Goal: Book appointment/travel/reservation

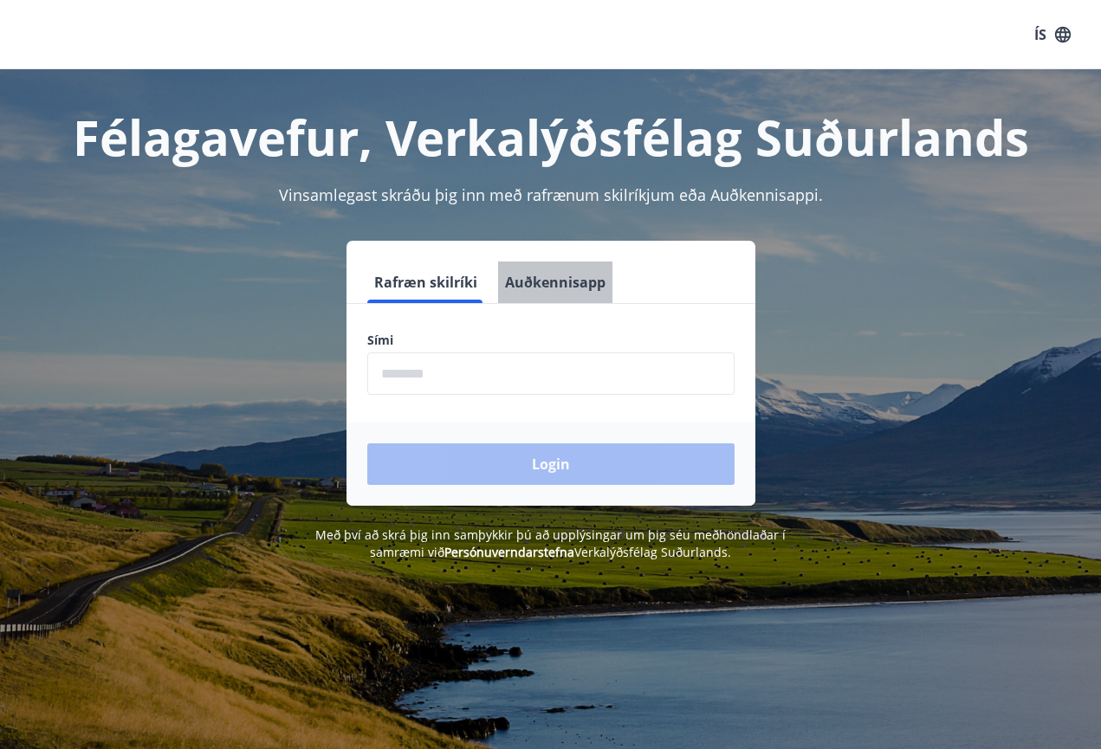
click at [557, 279] on button "Auðkennisapp" at bounding box center [555, 283] width 114 height 42
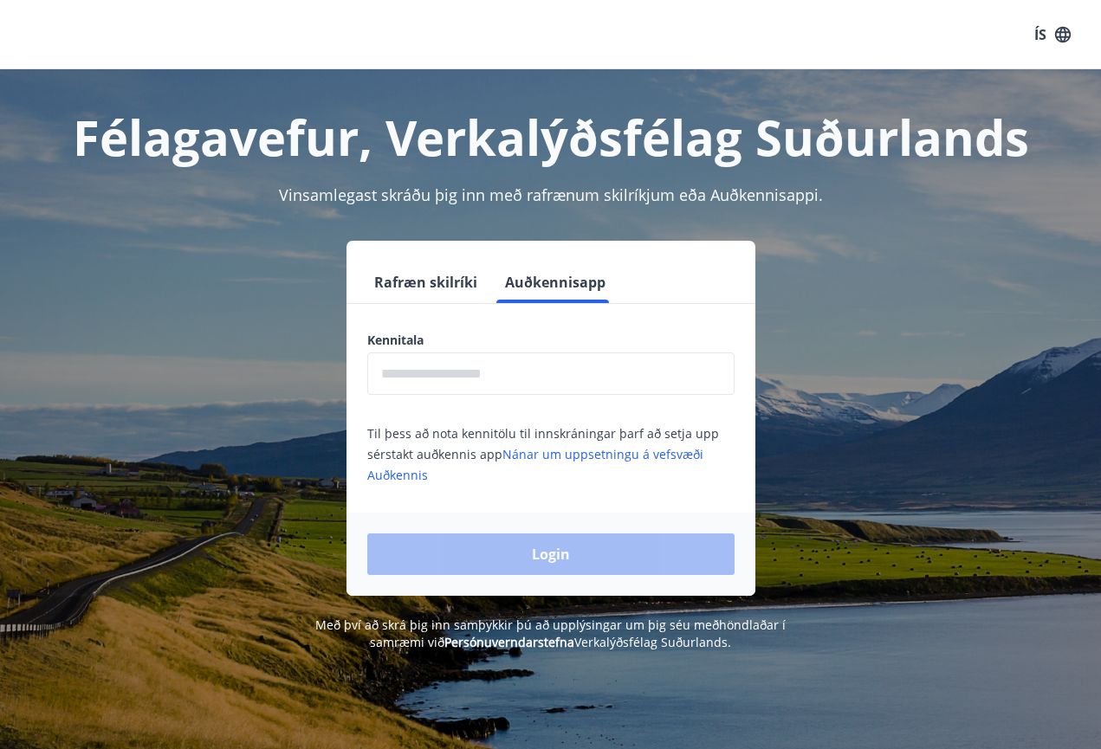
click at [458, 371] on input "text" at bounding box center [550, 374] width 367 height 42
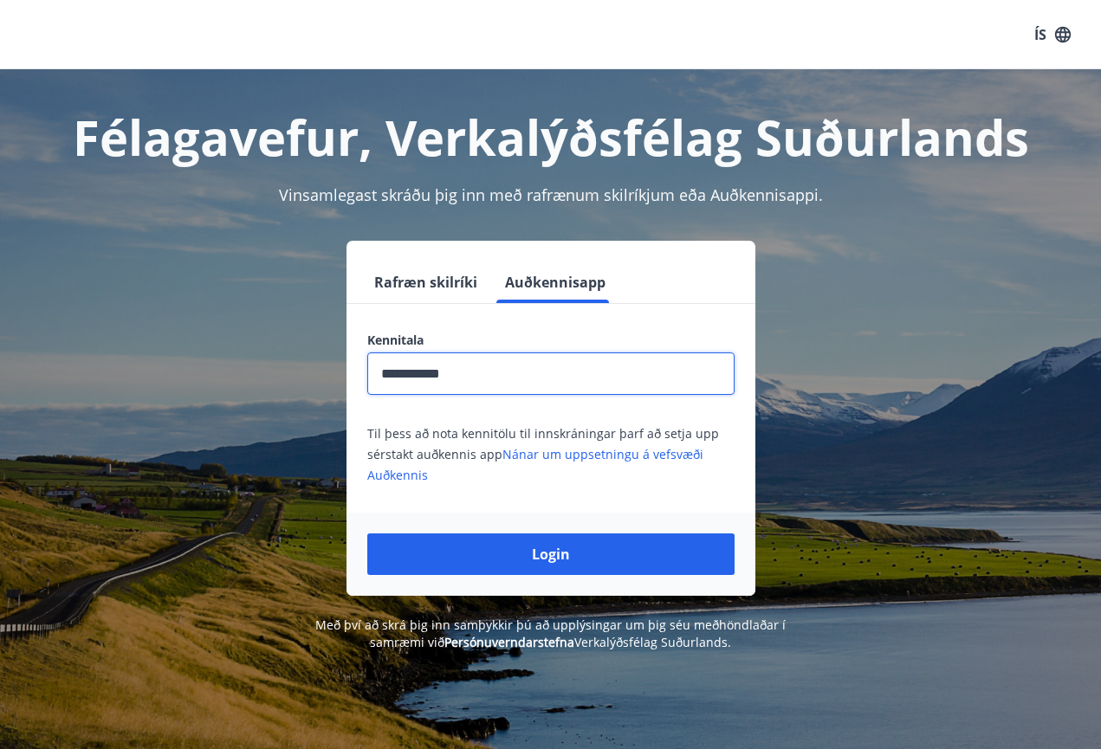
type input "**********"
click at [550, 554] on button "Login" at bounding box center [550, 555] width 367 height 42
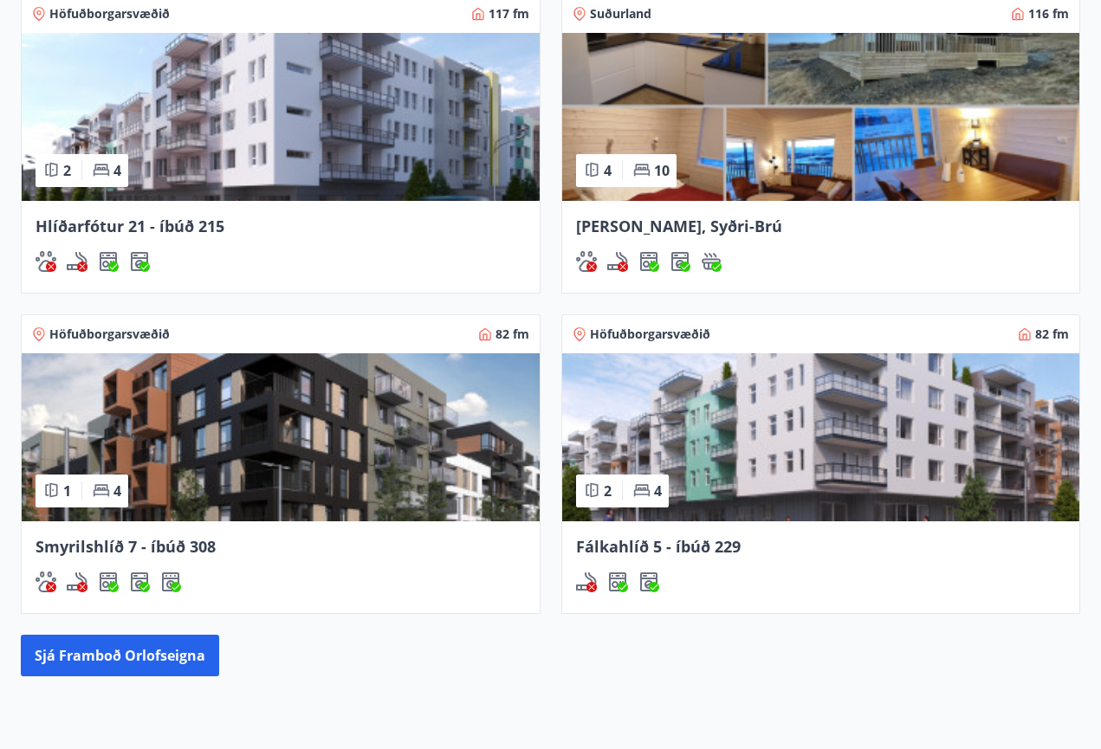
scroll to position [1435, 0]
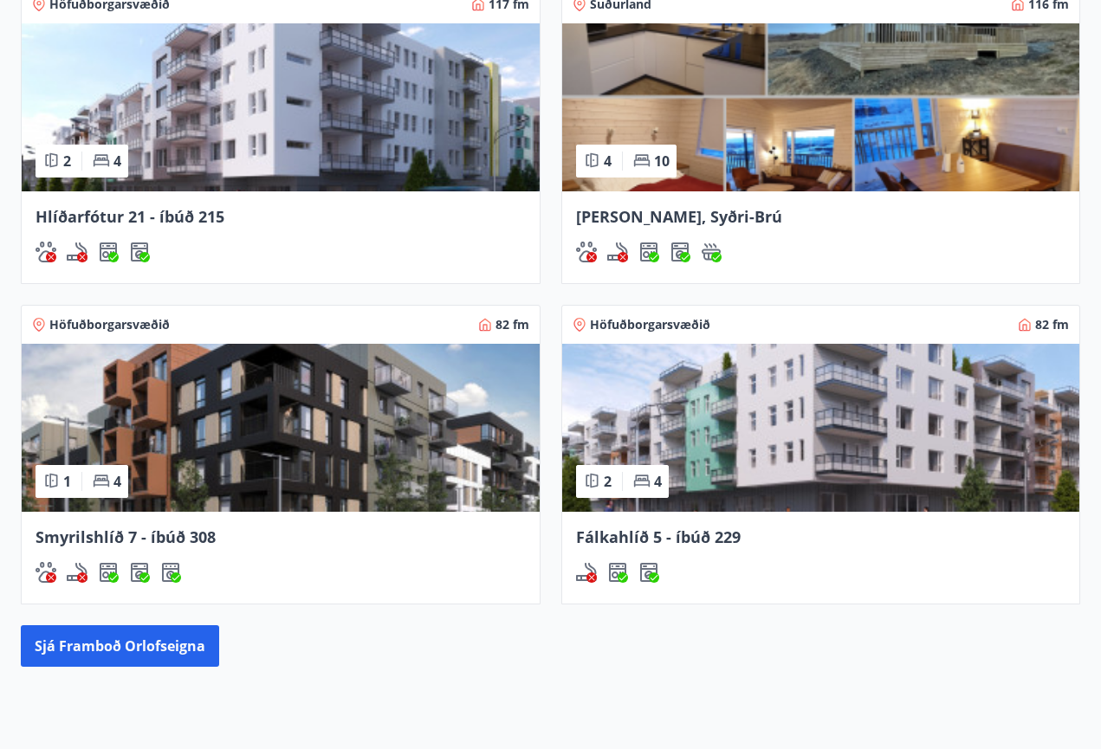
click at [356, 215] on div "Hlíðarfótur 21 - íbúð 215" at bounding box center [281, 216] width 490 height 23
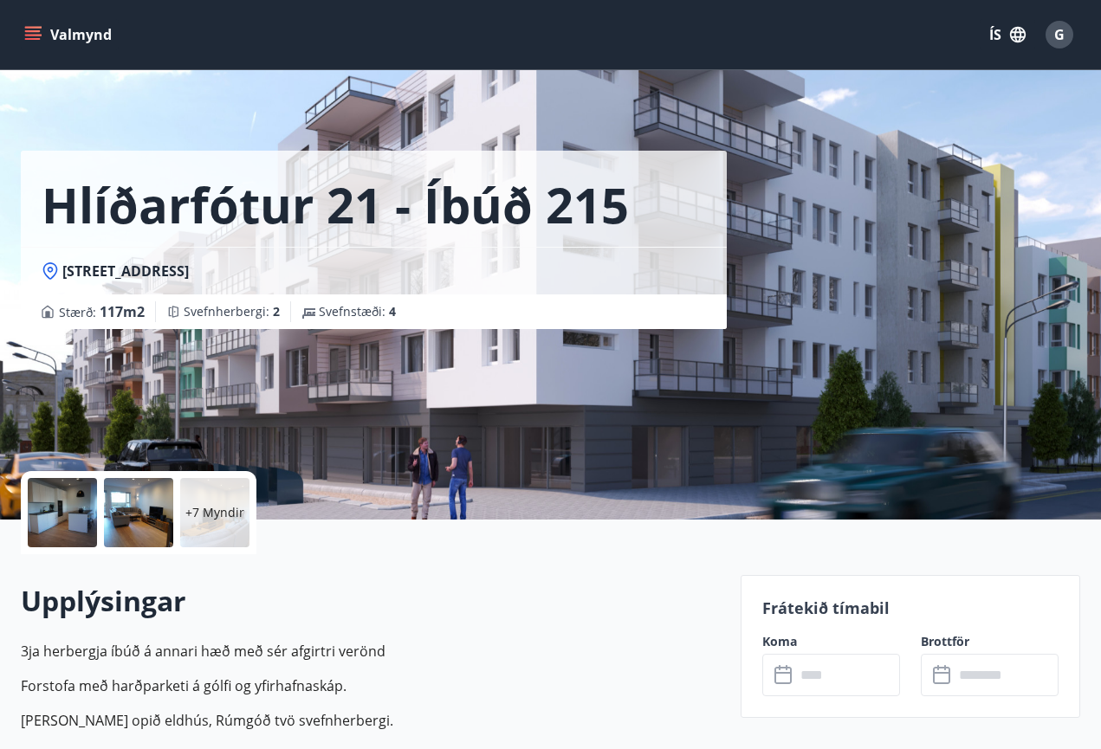
click at [807, 670] on input "text" at bounding box center [847, 675] width 105 height 42
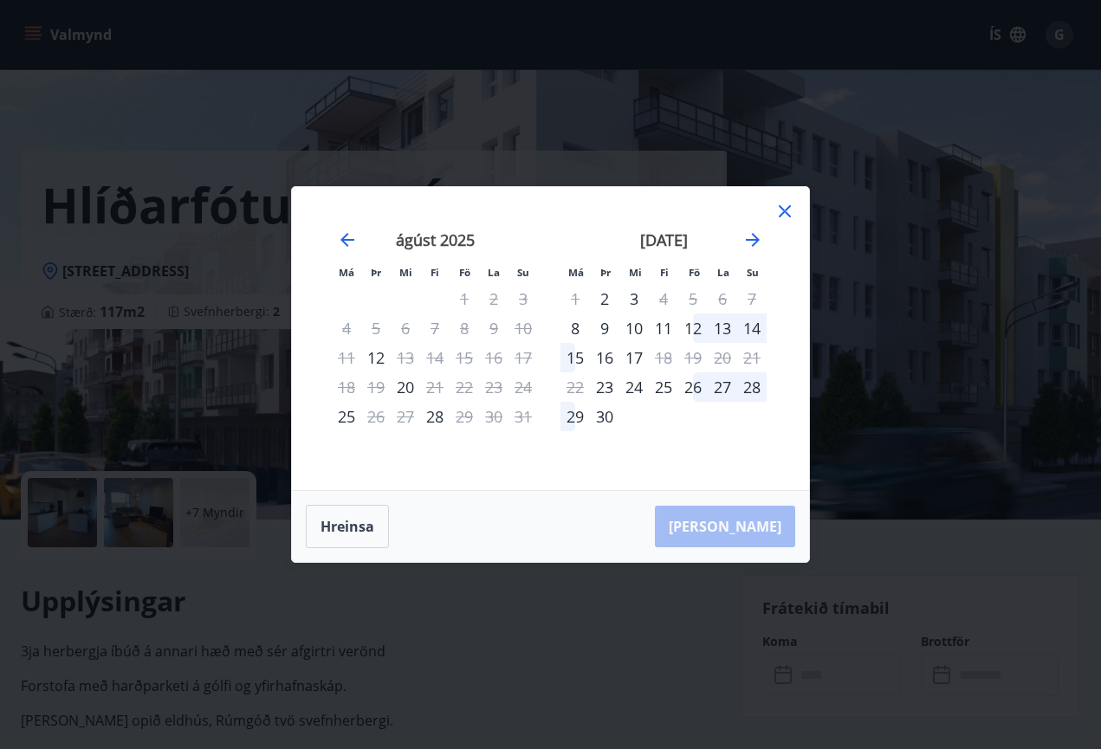
click at [792, 207] on icon at bounding box center [784, 211] width 21 height 21
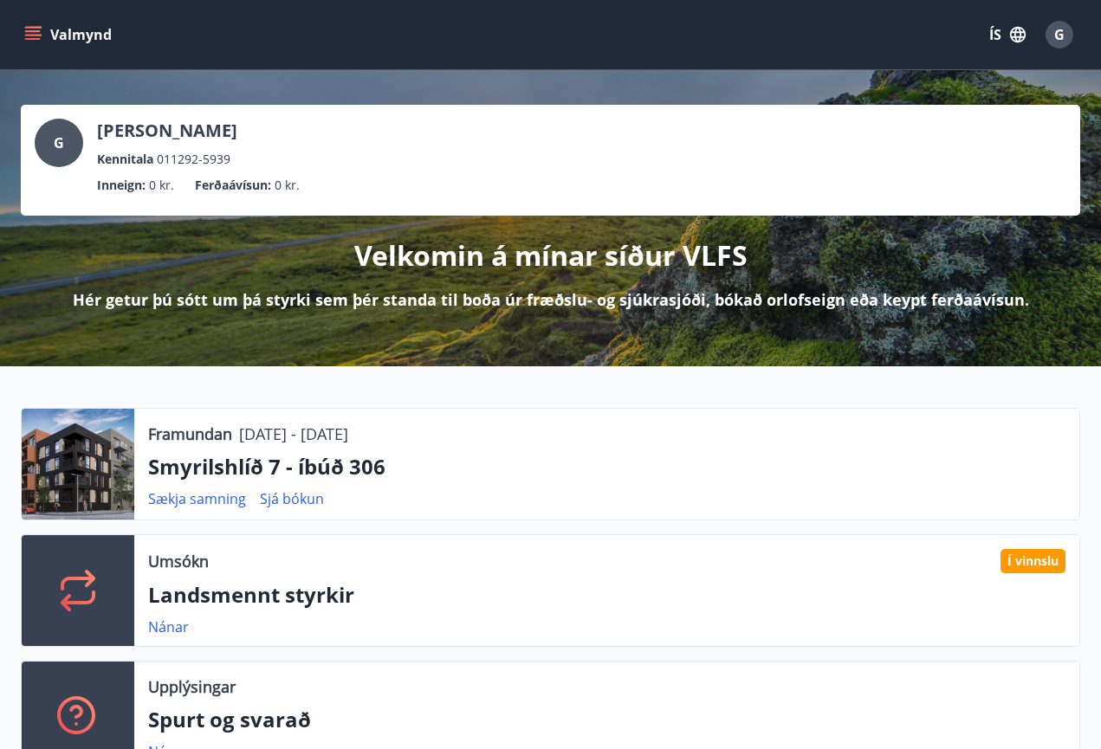
scroll to position [124, 0]
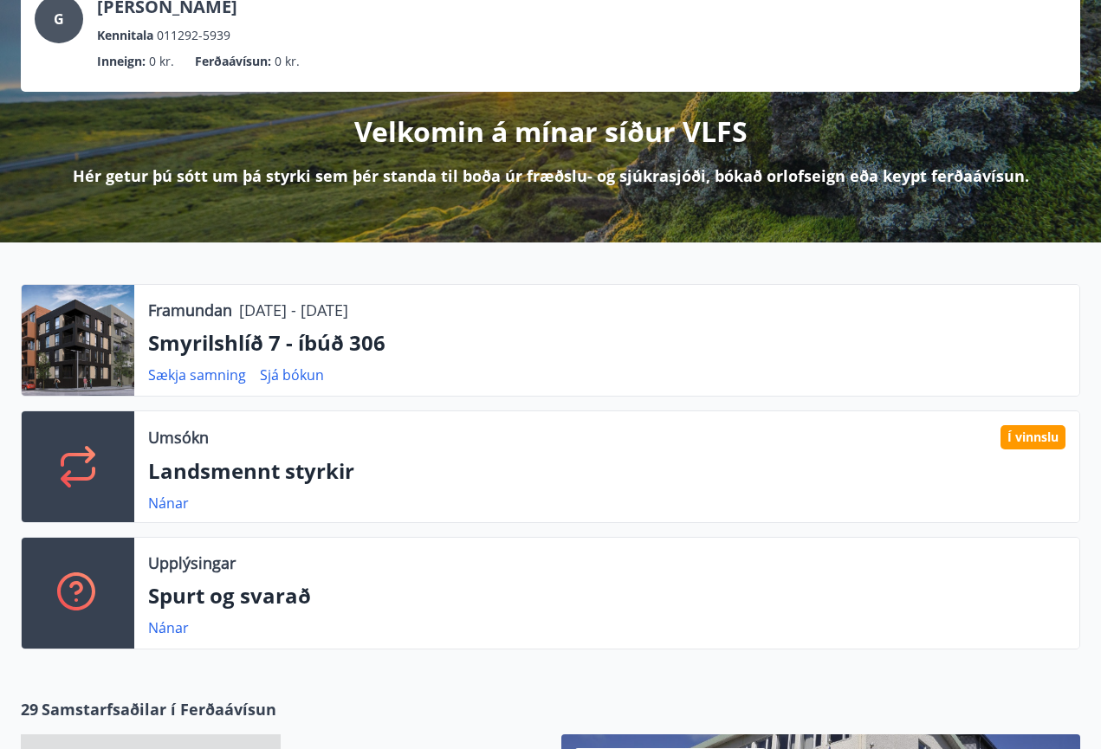
click at [249, 341] on p "Smyrilshlíð 7 - íbúð 306" at bounding box center [606, 342] width 917 height 29
click at [116, 295] on div at bounding box center [78, 340] width 113 height 111
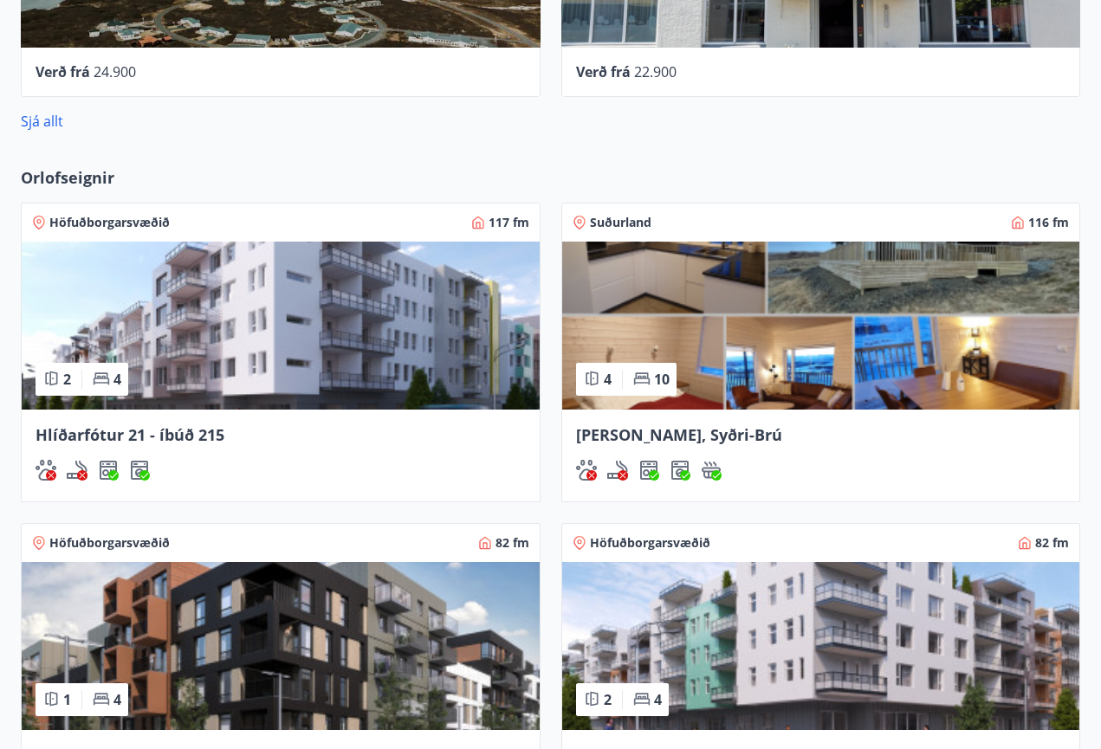
scroll to position [1218, 0]
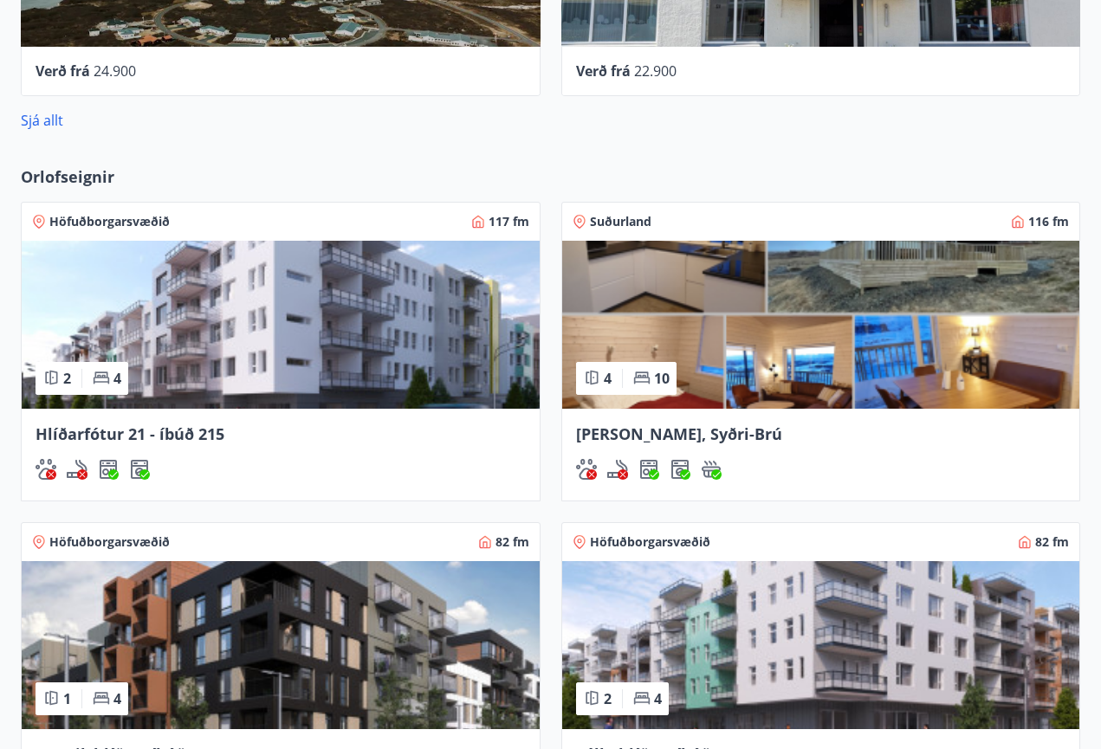
click at [171, 442] on span "Hlíðarfótur 21 - íbúð 215" at bounding box center [130, 434] width 189 height 21
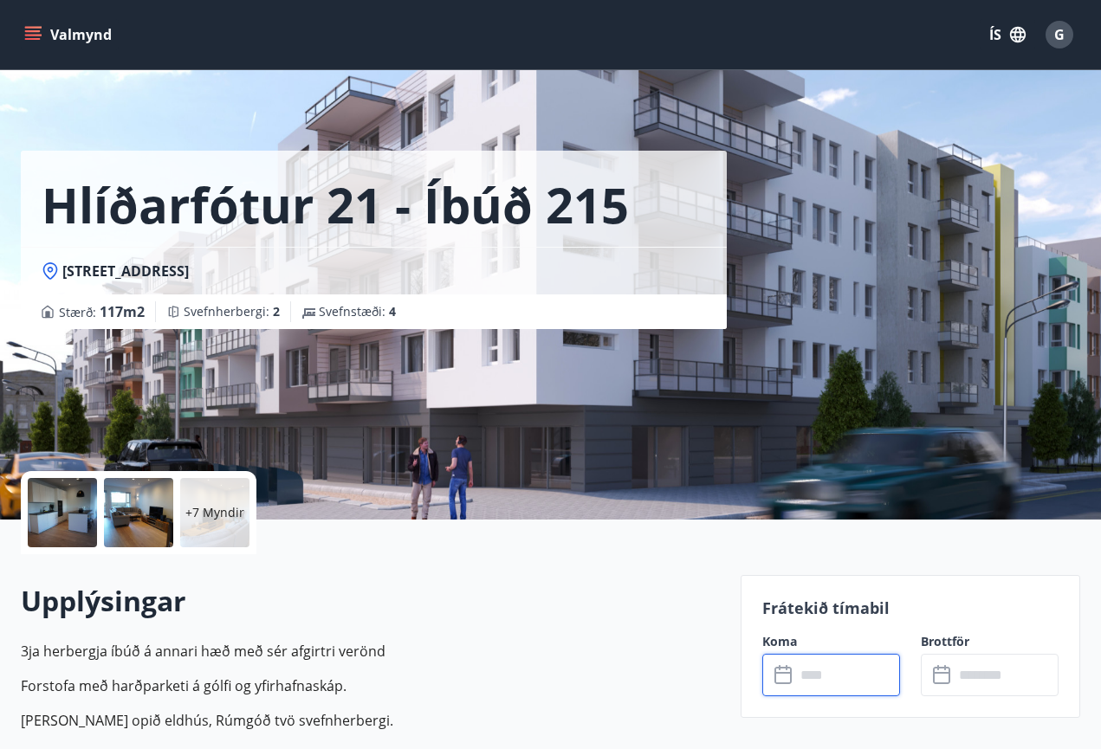
click at [845, 678] on input "text" at bounding box center [847, 675] width 105 height 42
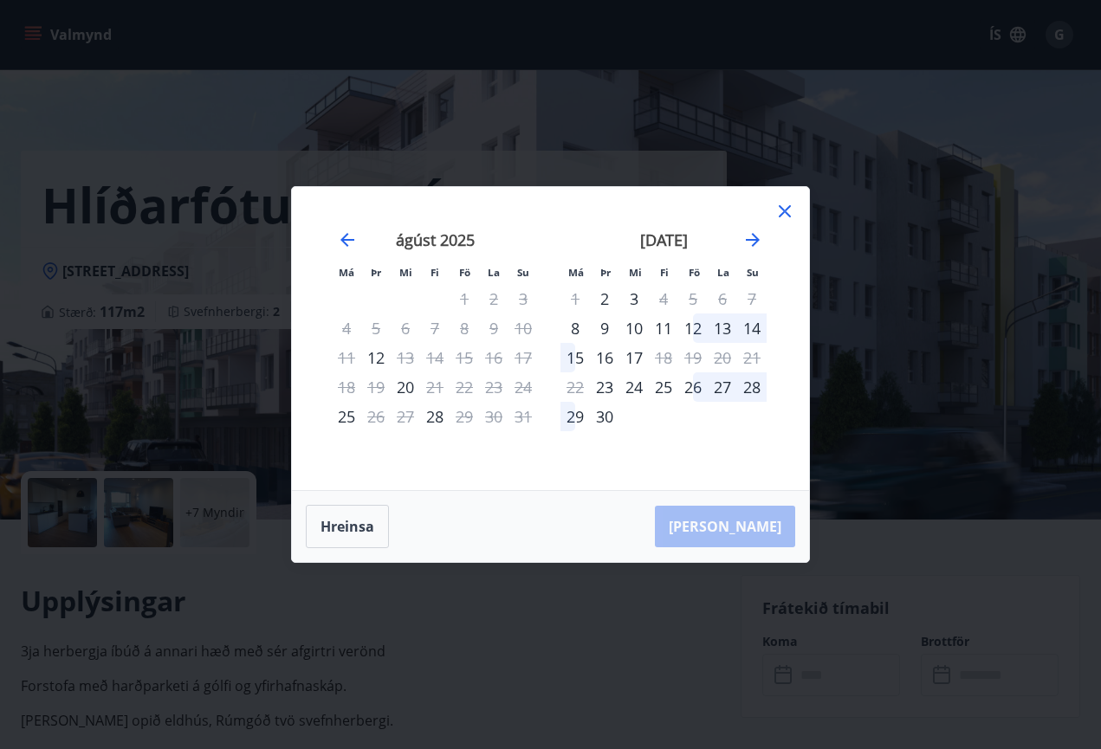
click at [778, 208] on icon at bounding box center [784, 211] width 21 height 21
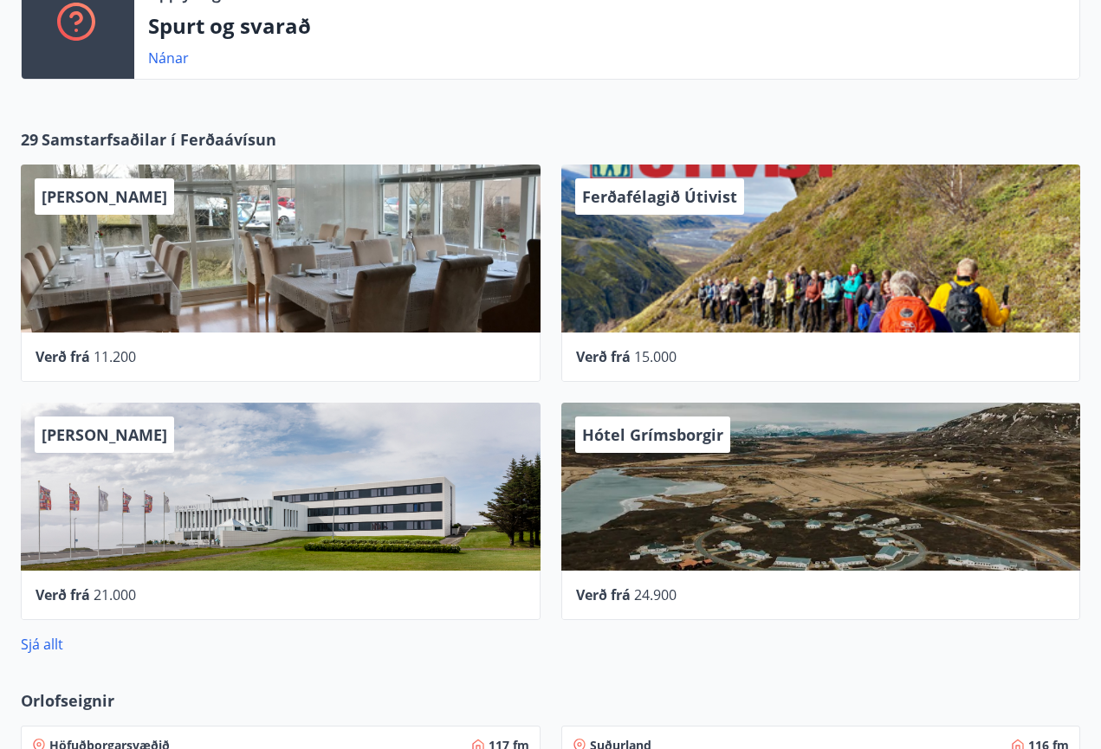
scroll to position [700, 0]
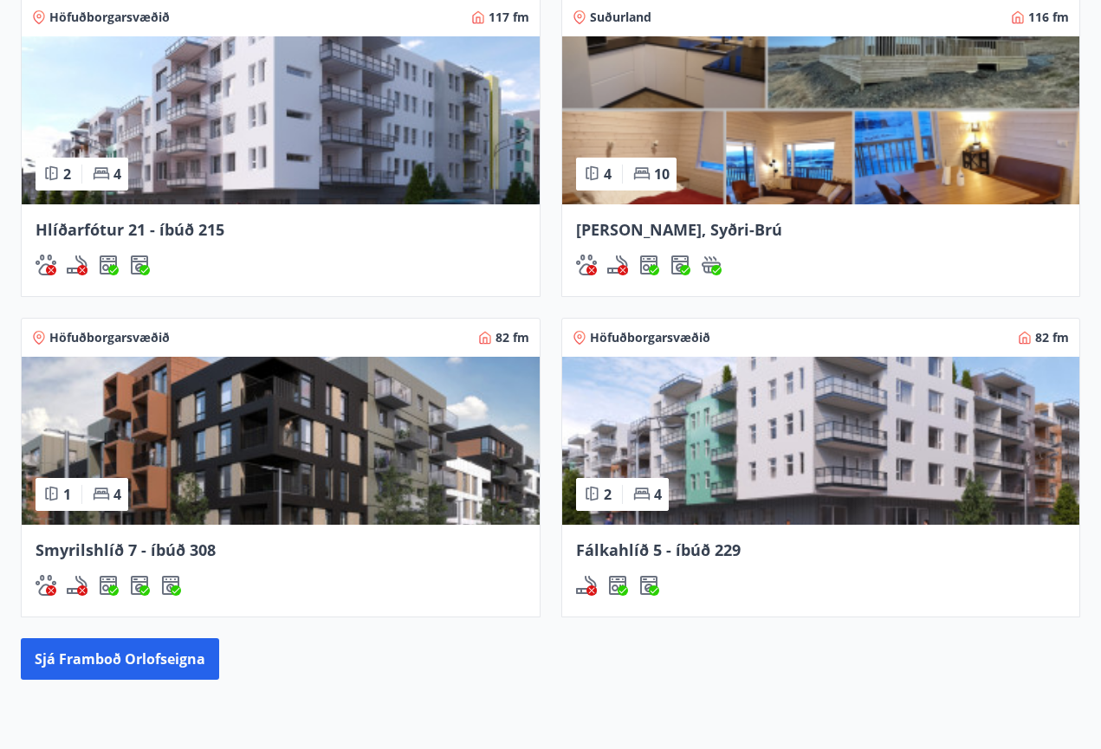
click at [373, 483] on img at bounding box center [281, 441] width 518 height 168
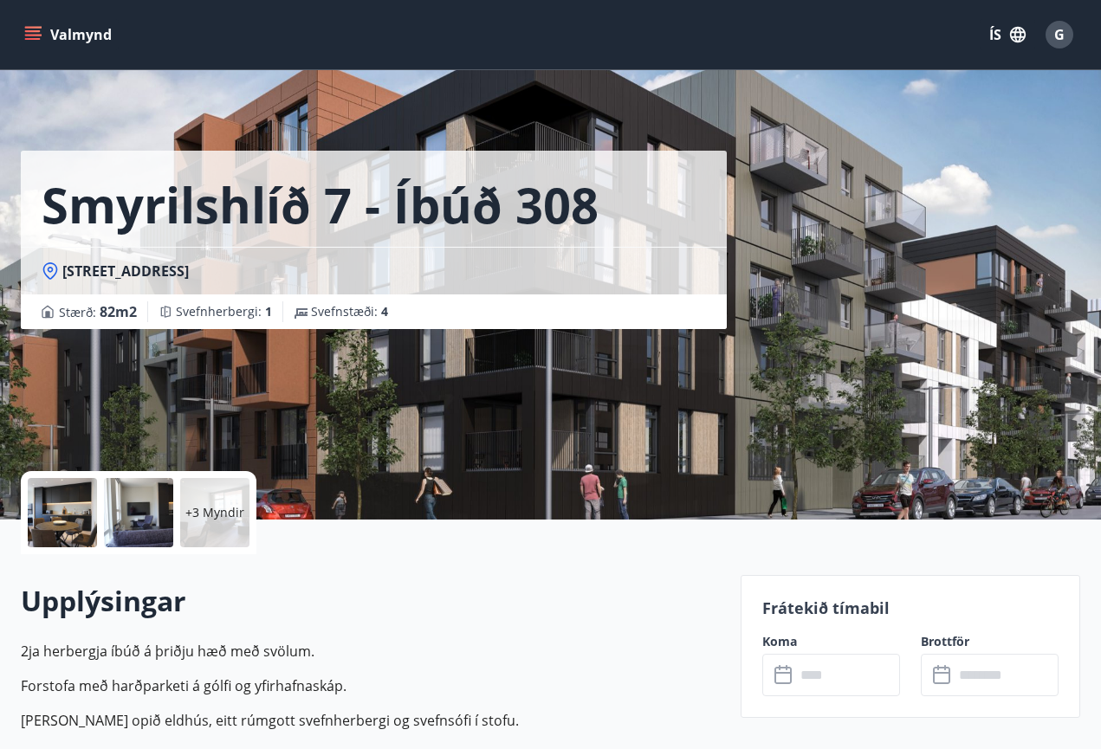
click at [832, 668] on input "text" at bounding box center [847, 675] width 105 height 42
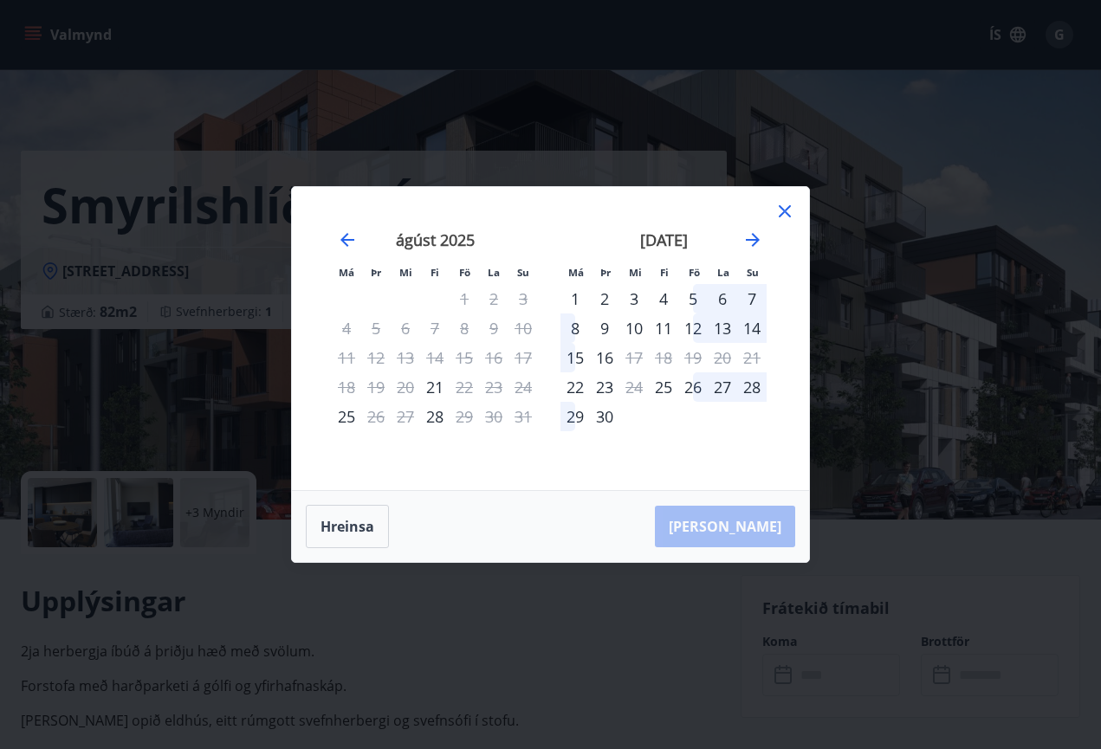
click at [791, 206] on icon at bounding box center [784, 211] width 21 height 21
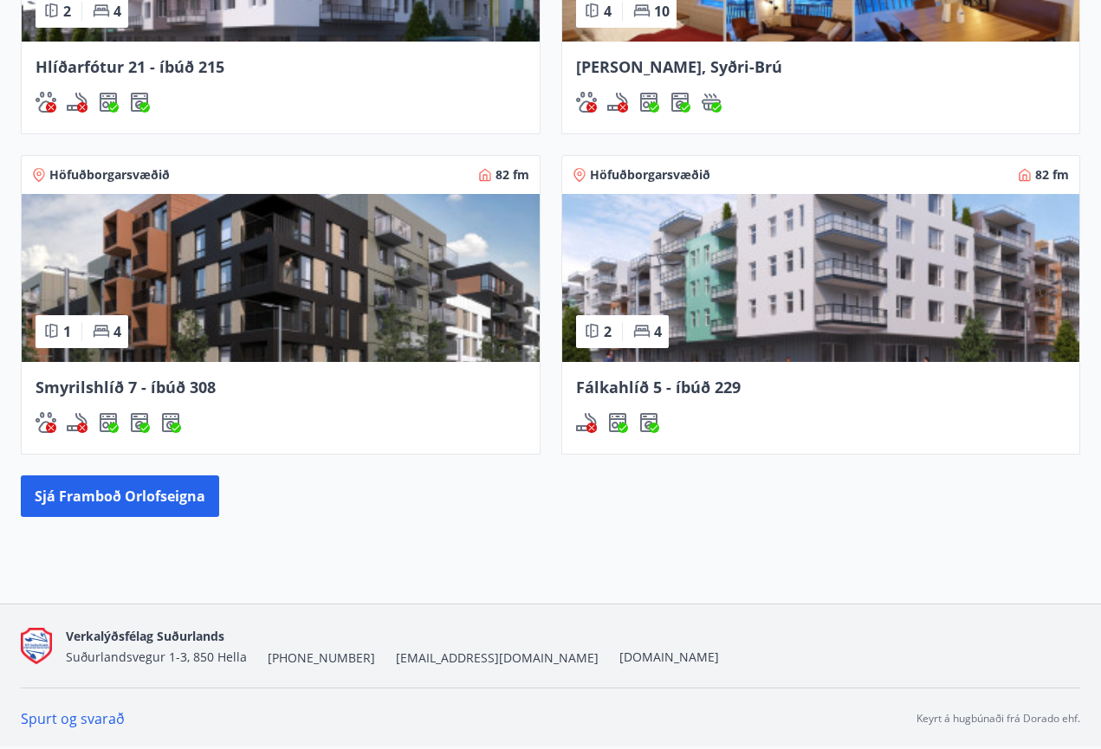
scroll to position [1585, 0]
click at [401, 294] on img at bounding box center [281, 278] width 518 height 168
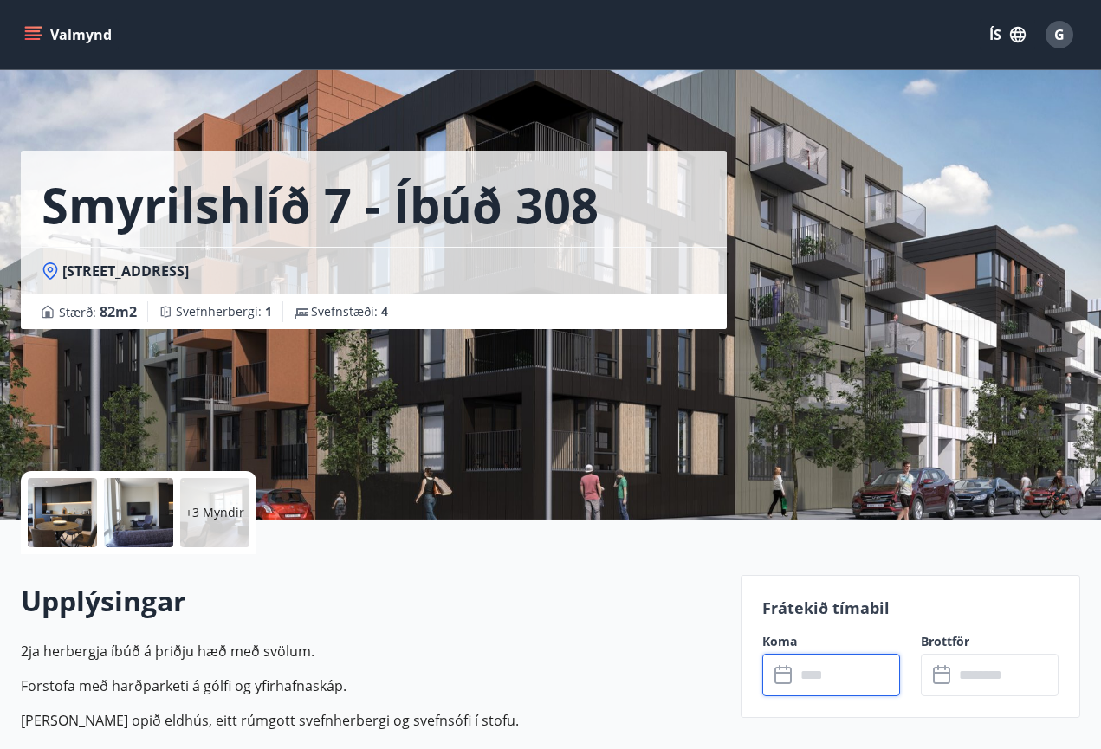
click at [837, 672] on input "text" at bounding box center [847, 675] width 105 height 42
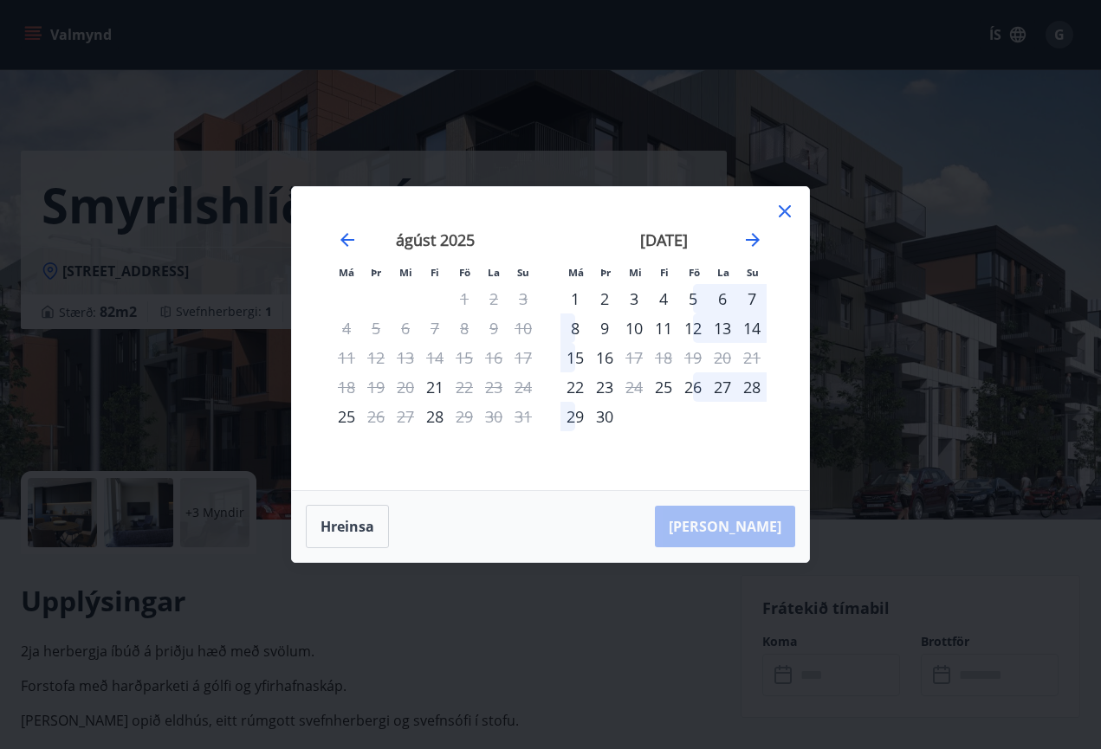
click at [784, 210] on icon at bounding box center [785, 211] width 12 height 12
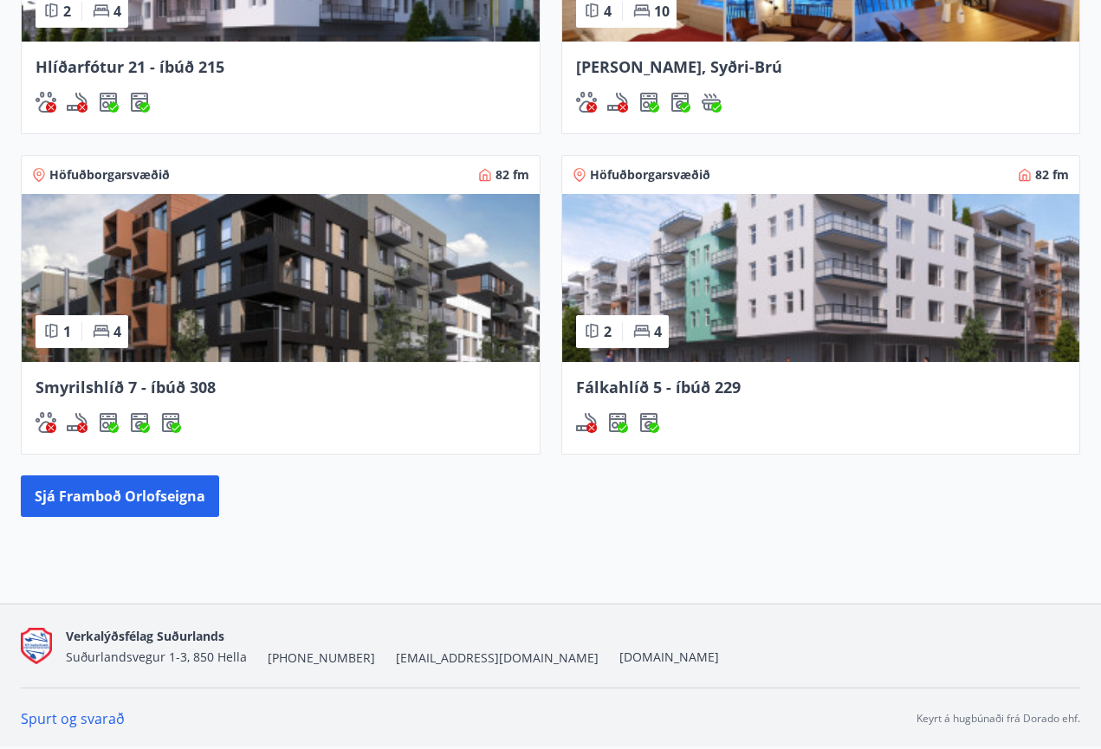
click at [712, 324] on img at bounding box center [821, 278] width 518 height 168
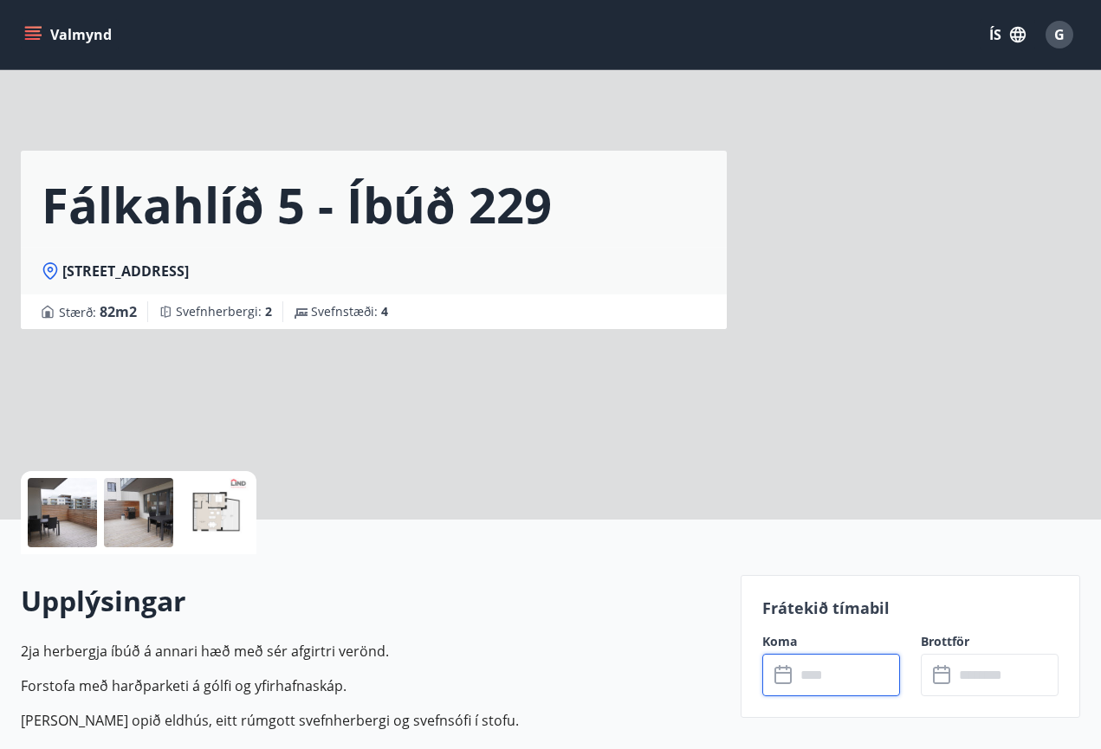
click at [850, 673] on input "text" at bounding box center [847, 675] width 105 height 42
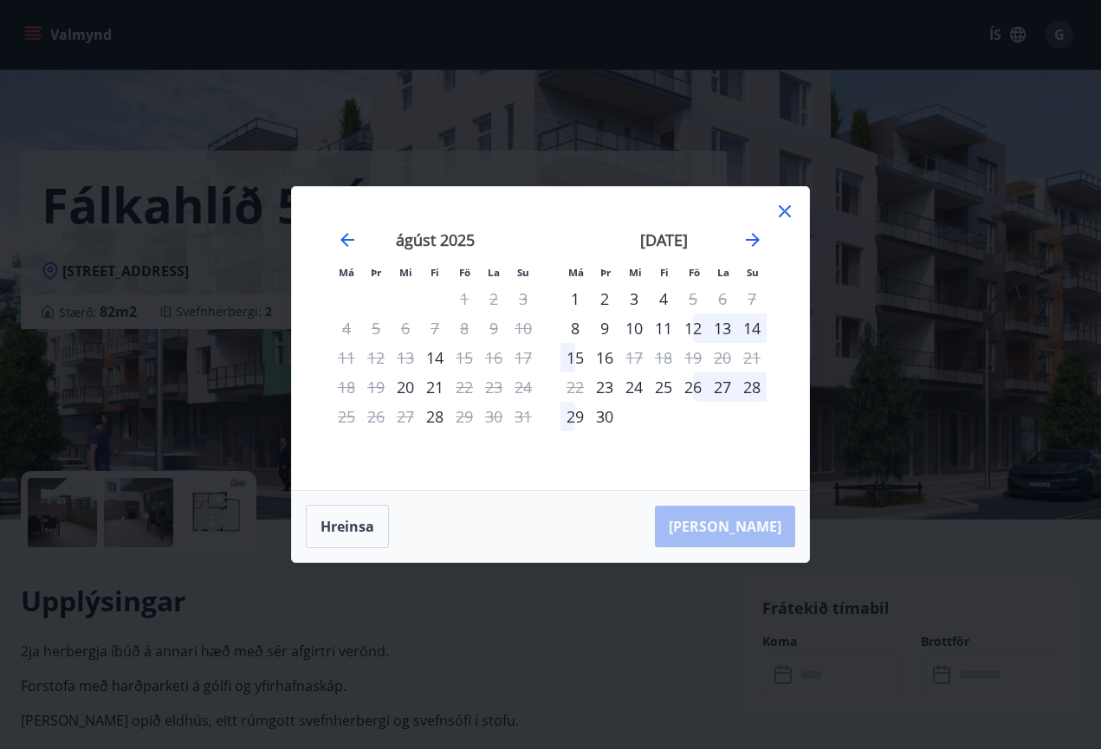
click at [780, 204] on icon at bounding box center [784, 211] width 21 height 21
